Goal: Information Seeking & Learning: Learn about a topic

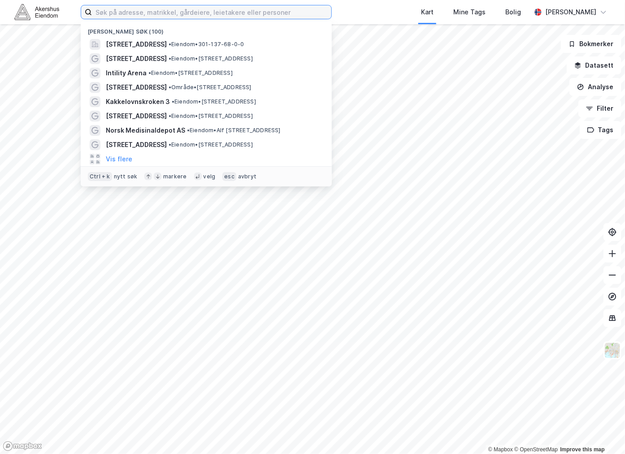
click at [138, 11] on input at bounding box center [211, 11] width 239 height 13
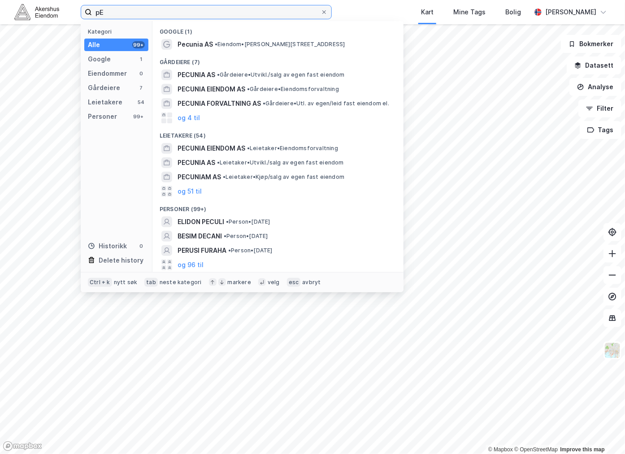
type input "p"
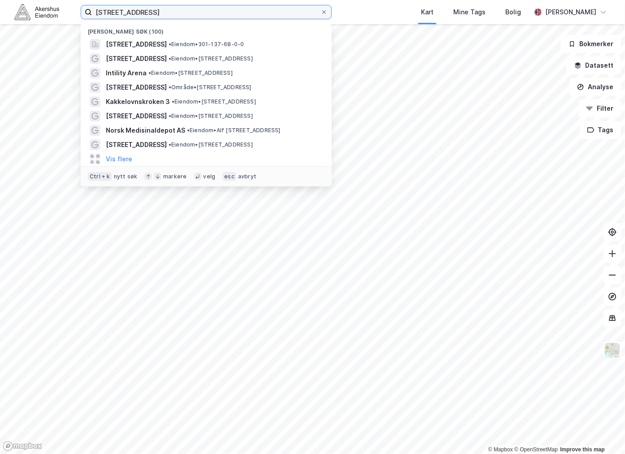
type input "[STREET_ADDRESS]"
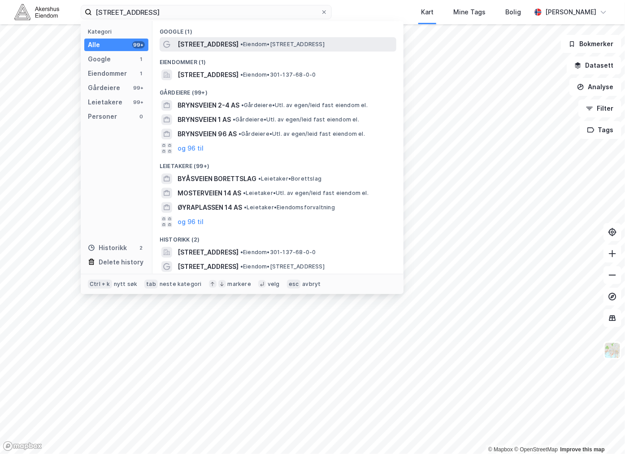
click at [207, 47] on span "[STREET_ADDRESS]" at bounding box center [208, 44] width 61 height 11
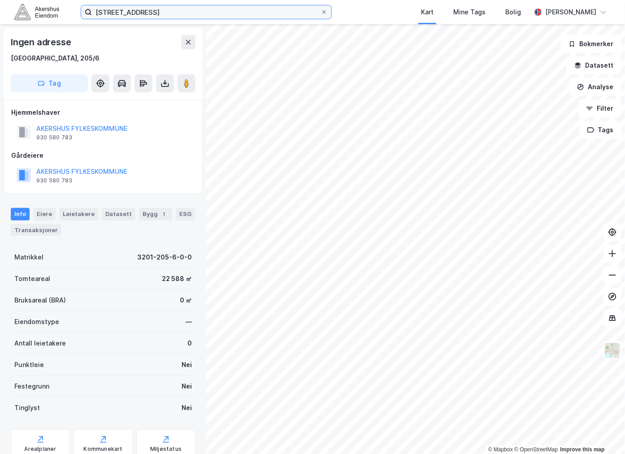
click at [185, 11] on input "[STREET_ADDRESS]" at bounding box center [206, 11] width 229 height 13
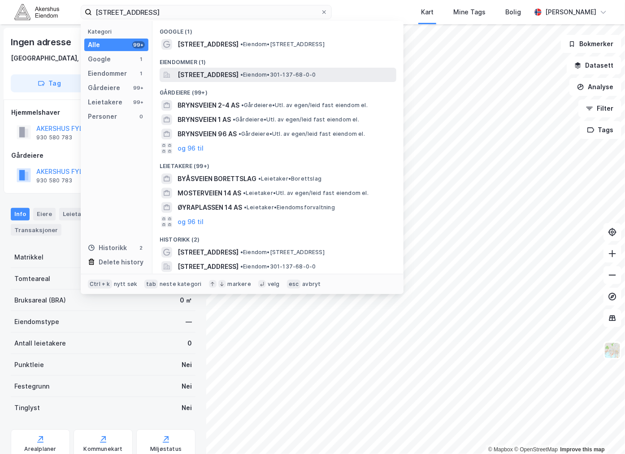
click at [197, 72] on span "[STREET_ADDRESS]" at bounding box center [208, 74] width 61 height 11
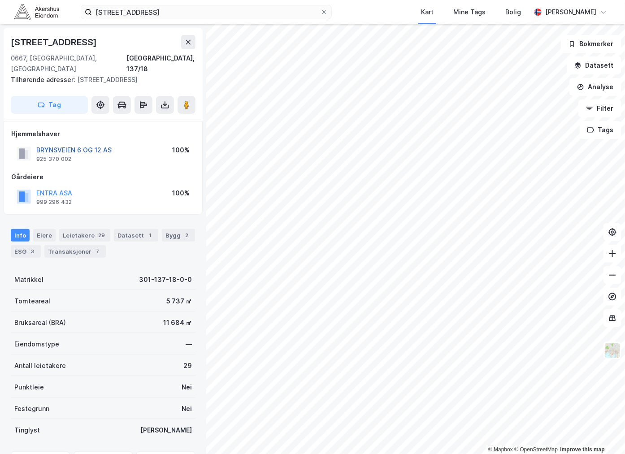
click at [0, 0] on button "BRYNSVEIEN 6 OG 12 AS" at bounding box center [0, 0] width 0 height 0
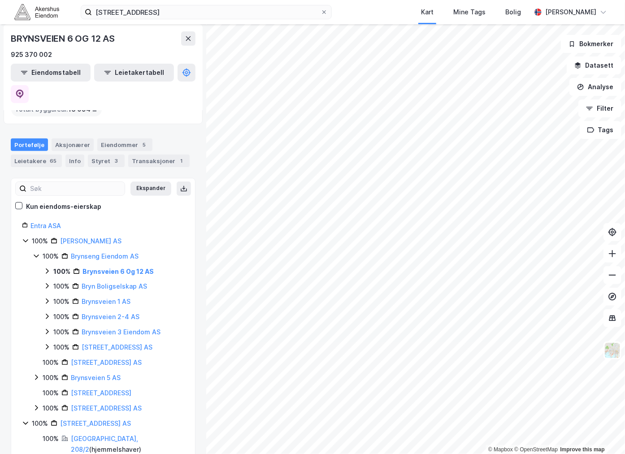
scroll to position [100, 0]
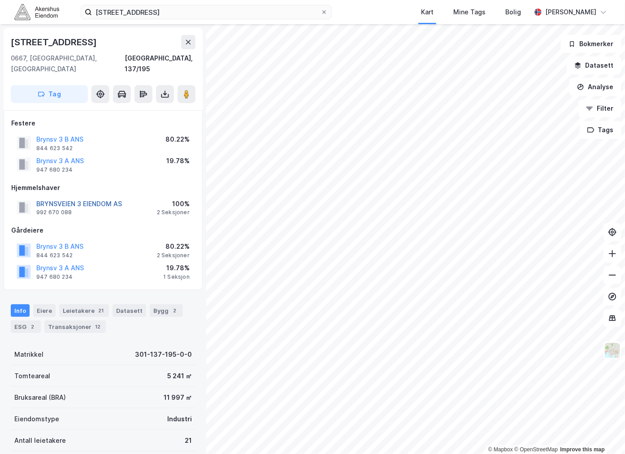
click at [0, 0] on button "BRYNSVEIEN 3 EIENDOM AS" at bounding box center [0, 0] width 0 height 0
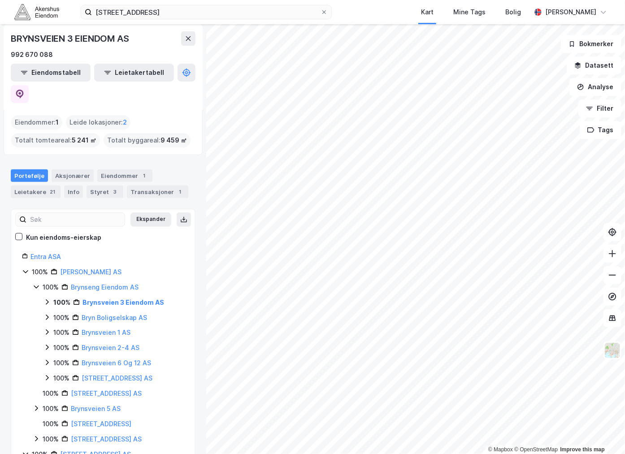
scroll to position [50, 0]
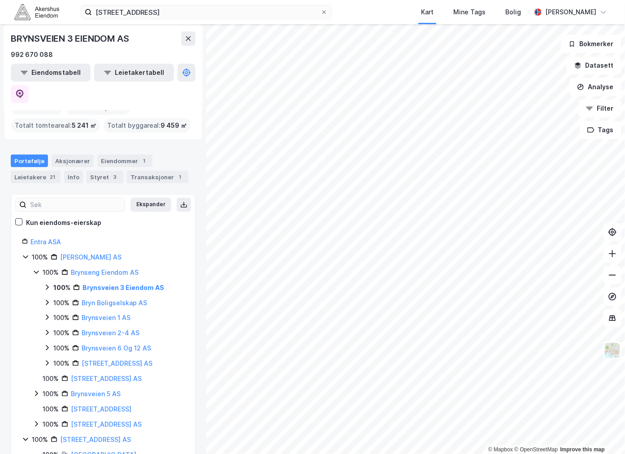
click at [41, 267] on div "100% Brynseng Eiendom AS 100% Brynsveien 3 Eiendom AS 100% Bryn Boligselskap AS…" at bounding box center [109, 318] width 152 height 102
click at [44, 284] on icon at bounding box center [46, 287] width 7 height 7
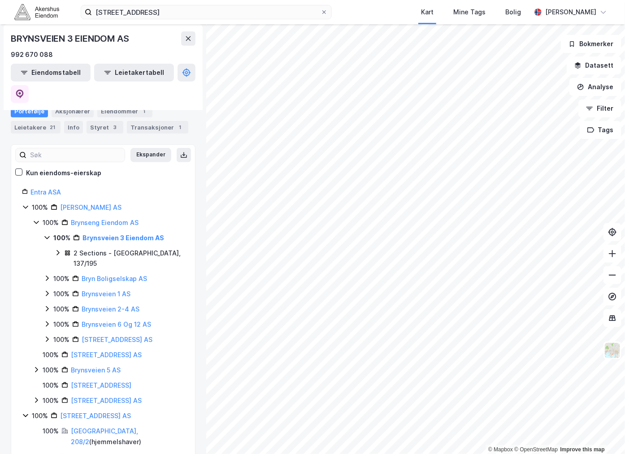
click at [56, 249] on icon at bounding box center [57, 252] width 7 height 7
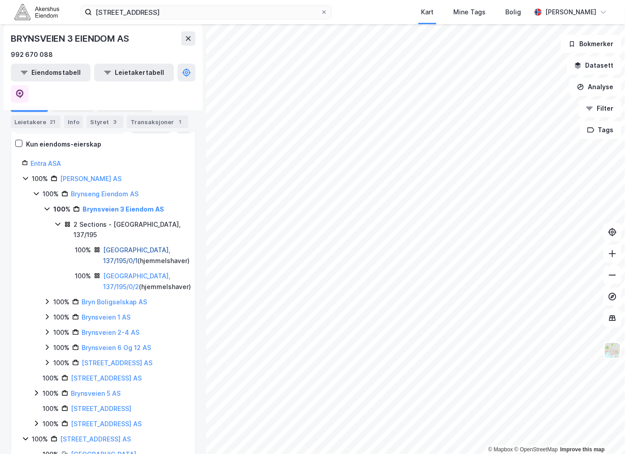
scroll to position [149, 0]
